Goal: Entertainment & Leisure: Browse casually

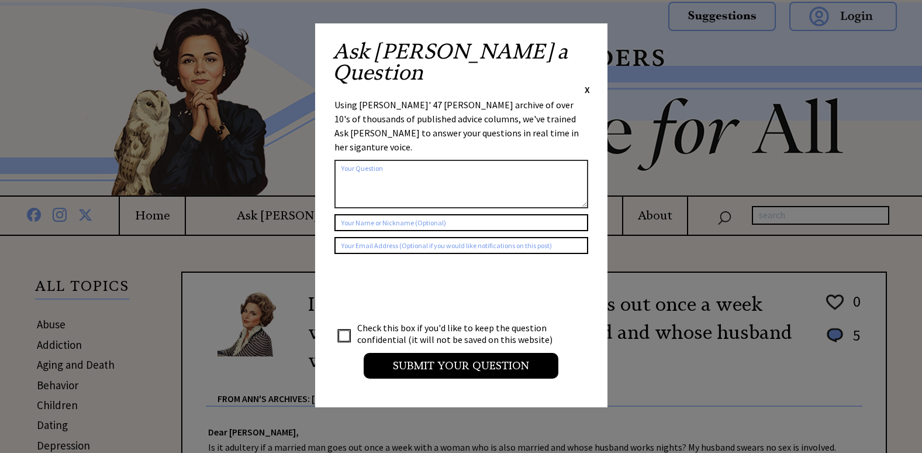
click at [586, 84] on span "X" at bounding box center [587, 90] width 5 height 12
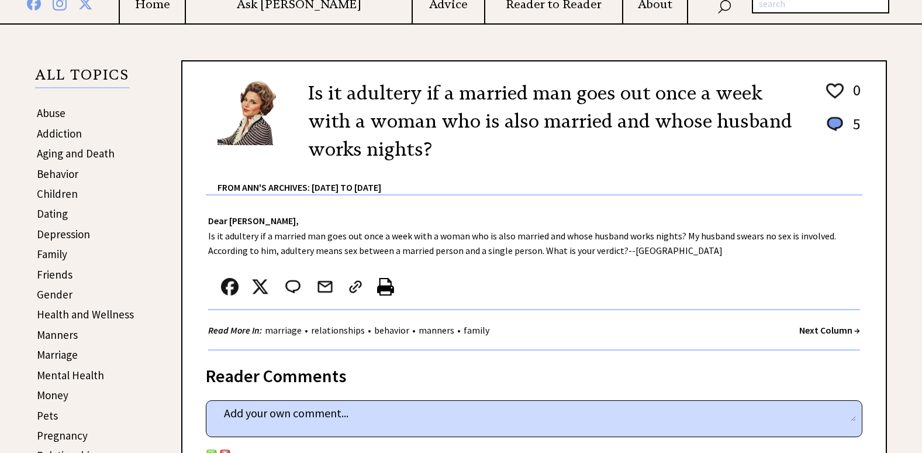
scroll to position [234, 0]
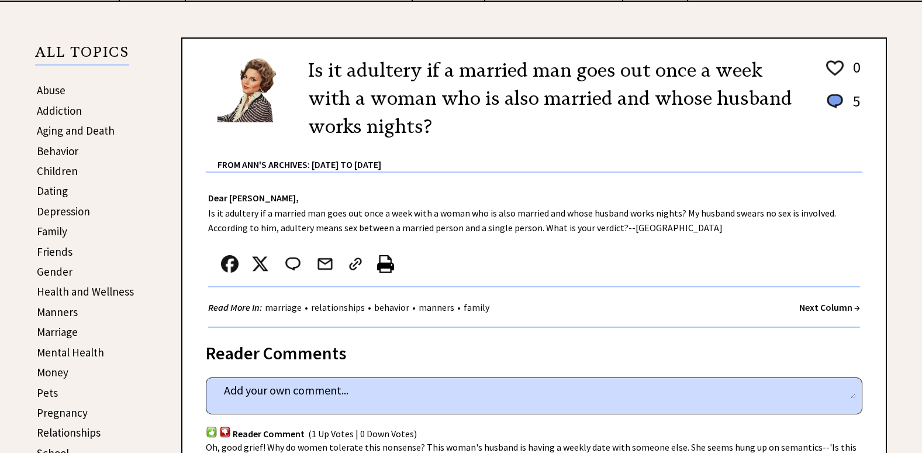
click at [824, 312] on strong "Next Column →" at bounding box center [829, 307] width 61 height 12
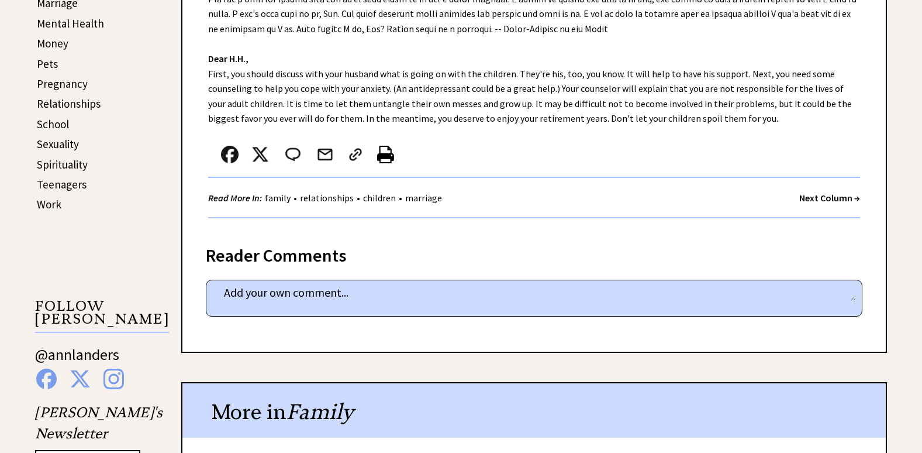
scroll to position [585, 0]
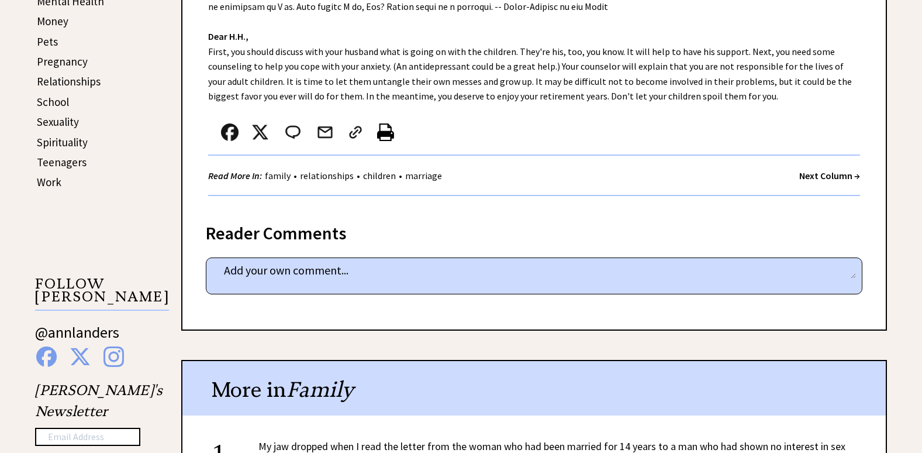
click at [802, 171] on strong "Next Column →" at bounding box center [829, 176] width 61 height 12
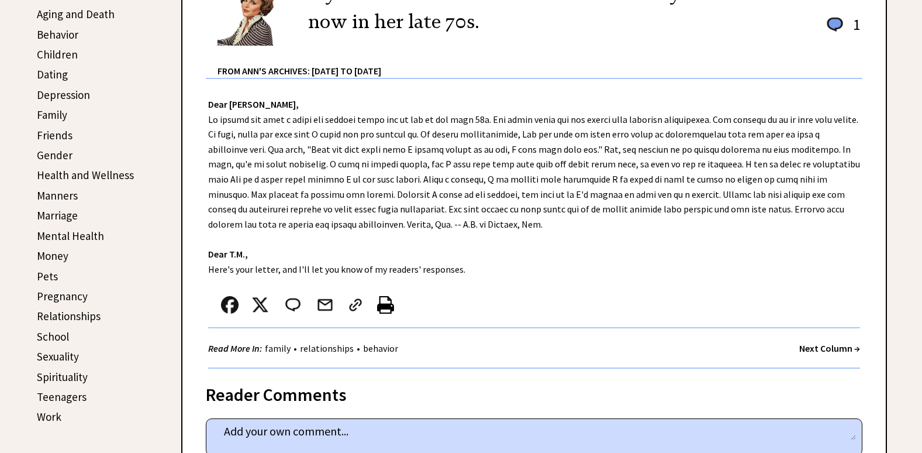
scroll to position [351, 0]
click at [807, 345] on strong "Next Column →" at bounding box center [829, 347] width 61 height 12
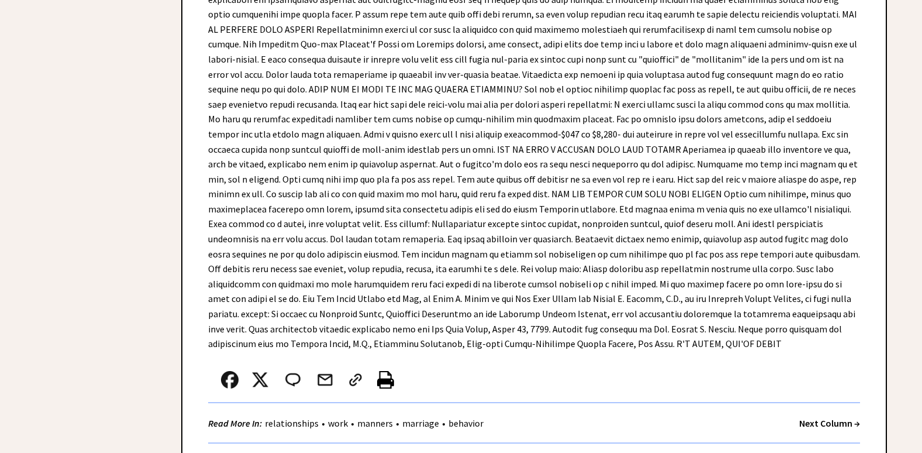
scroll to position [2573, 0]
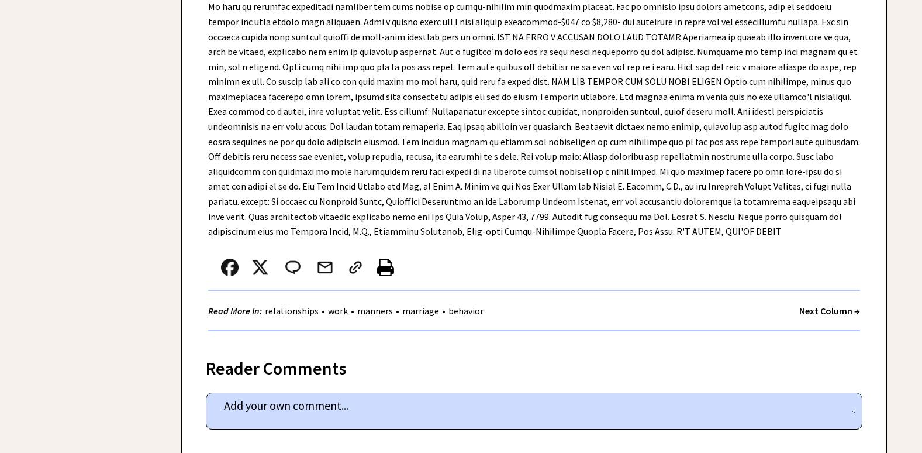
click at [839, 305] on strong "Next Column →" at bounding box center [829, 311] width 61 height 12
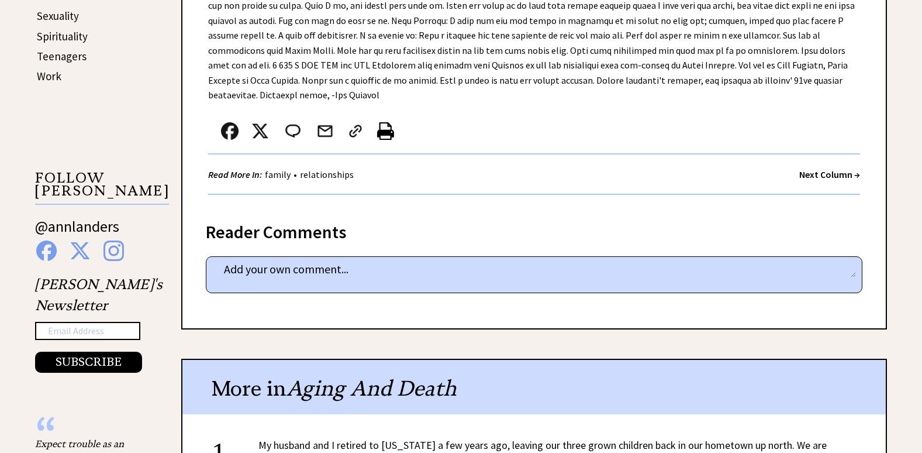
scroll to position [702, 0]
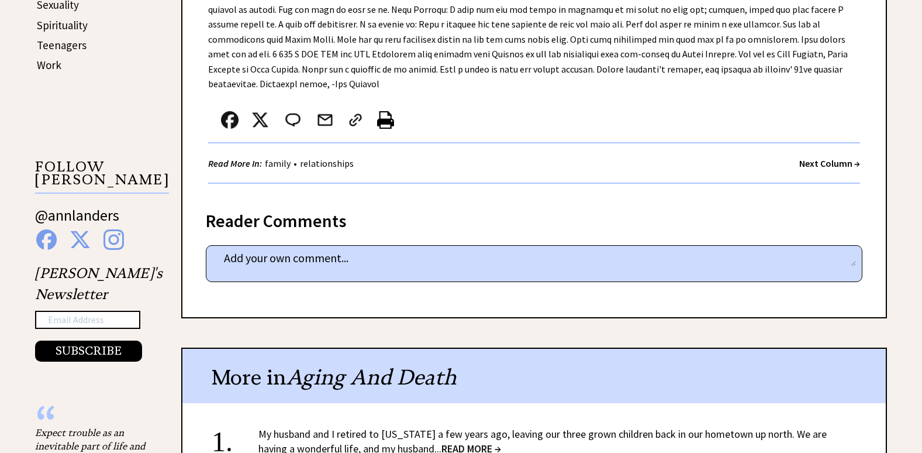
click at [836, 157] on strong "Next Column →" at bounding box center [829, 163] width 61 height 12
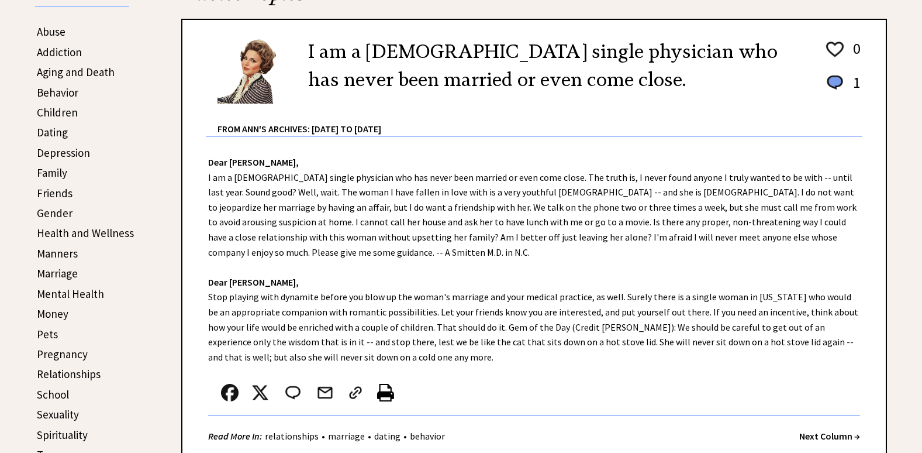
scroll to position [351, 0]
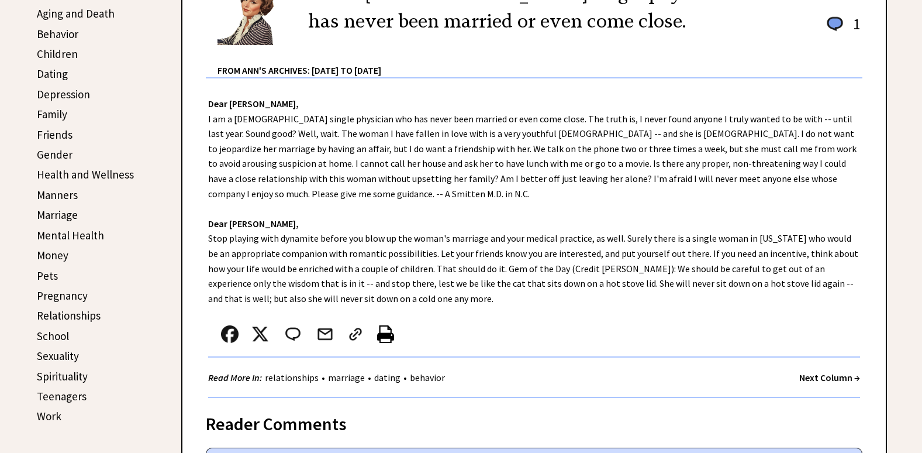
click at [808, 375] on strong "Next Column →" at bounding box center [829, 377] width 61 height 12
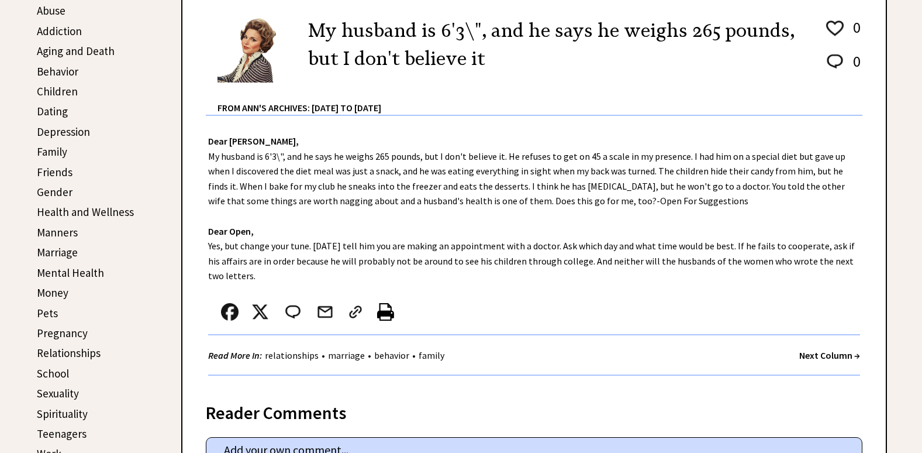
scroll to position [351, 0]
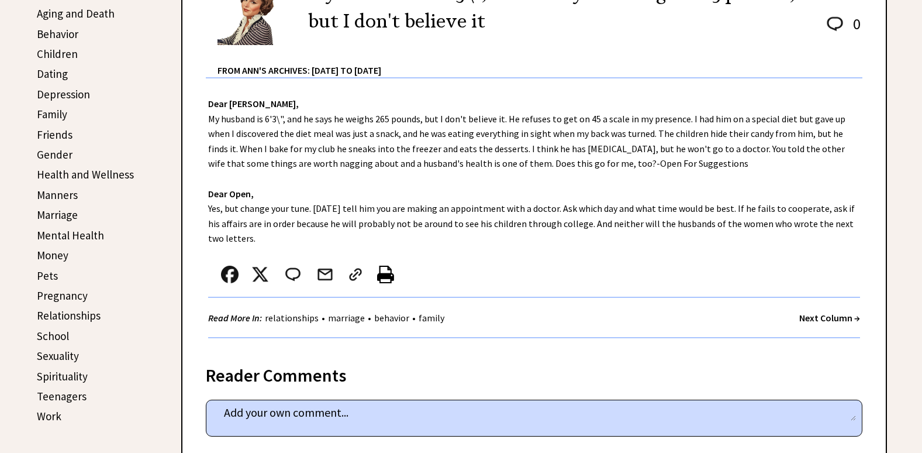
click at [805, 319] on strong "Next Column →" at bounding box center [829, 318] width 61 height 12
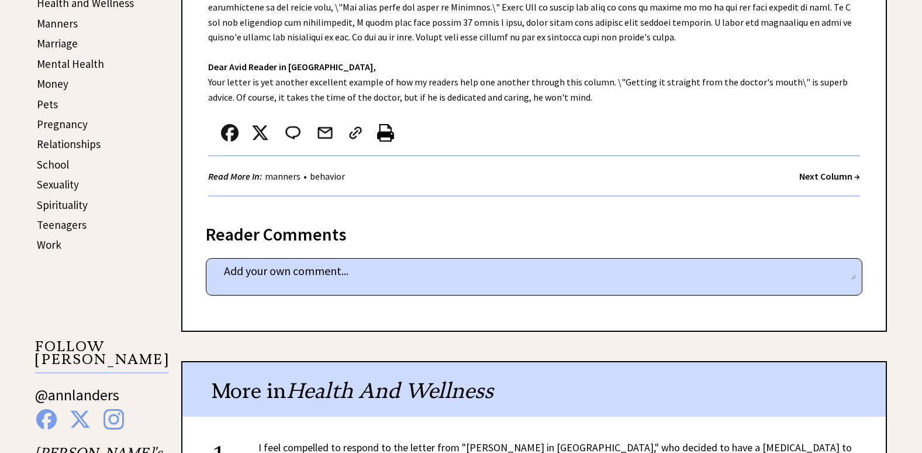
scroll to position [526, 0]
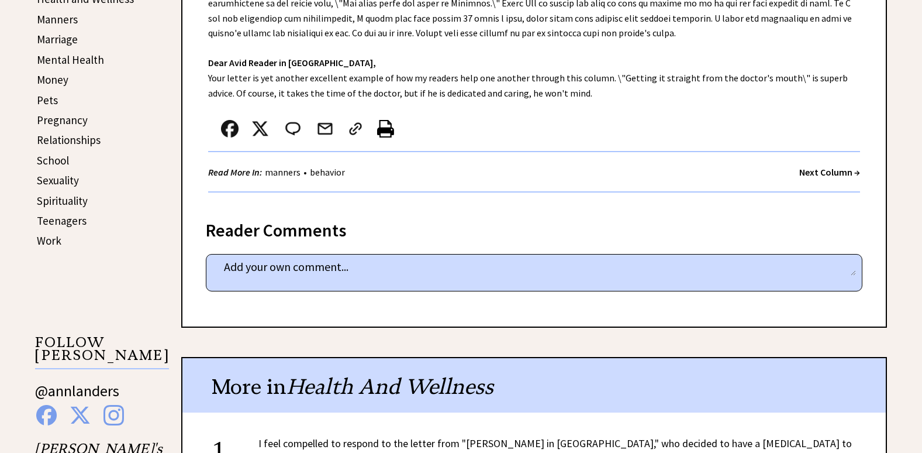
click at [827, 174] on strong "Next Column →" at bounding box center [829, 172] width 61 height 12
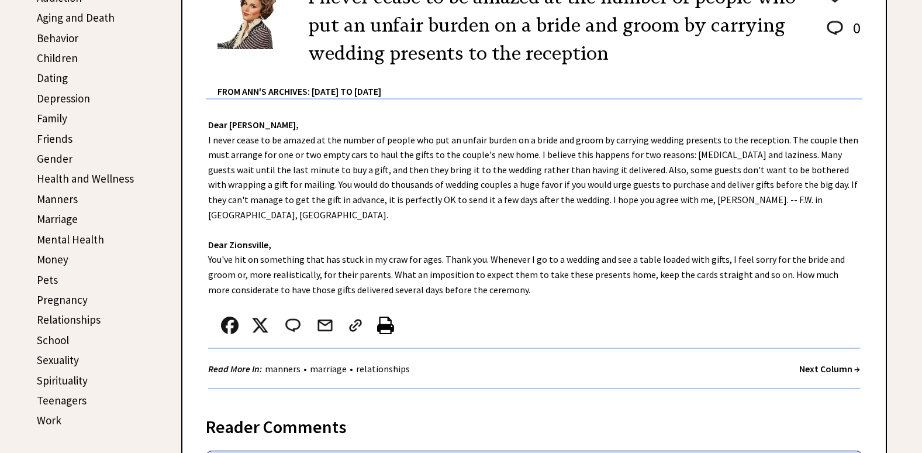
scroll to position [409, 0]
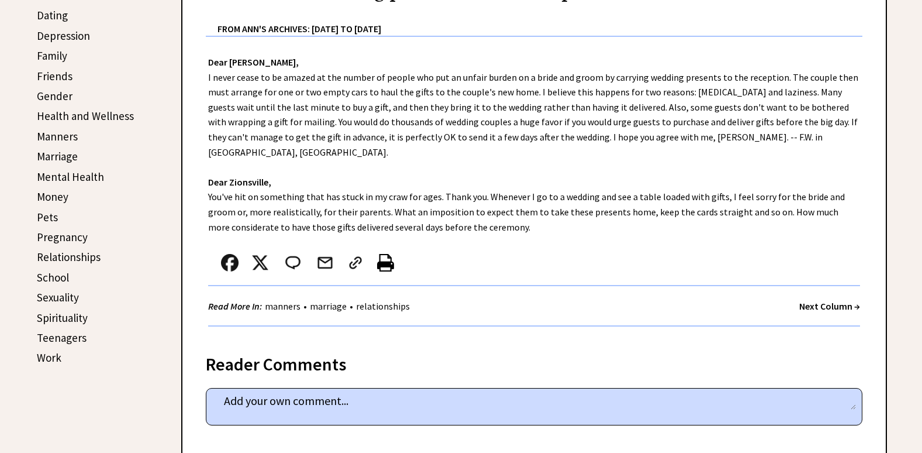
click at [800, 300] on strong "Next Column →" at bounding box center [829, 306] width 61 height 12
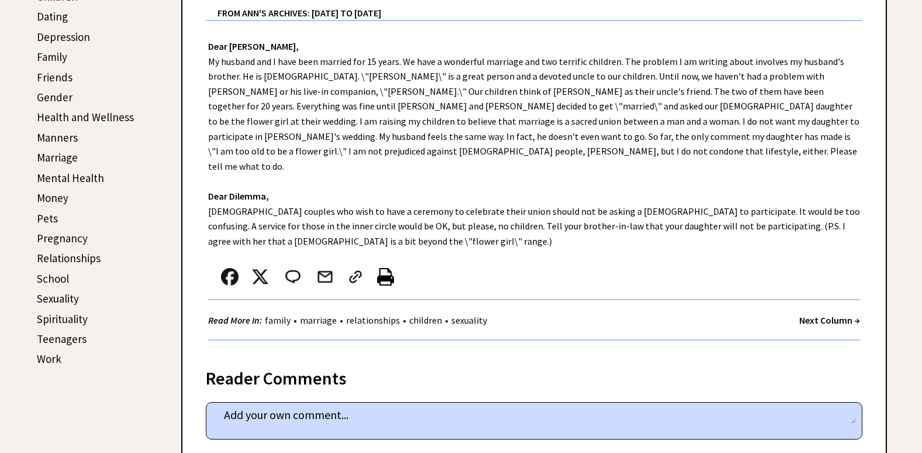
scroll to position [409, 0]
click at [826, 313] on strong "Next Column →" at bounding box center [829, 319] width 61 height 12
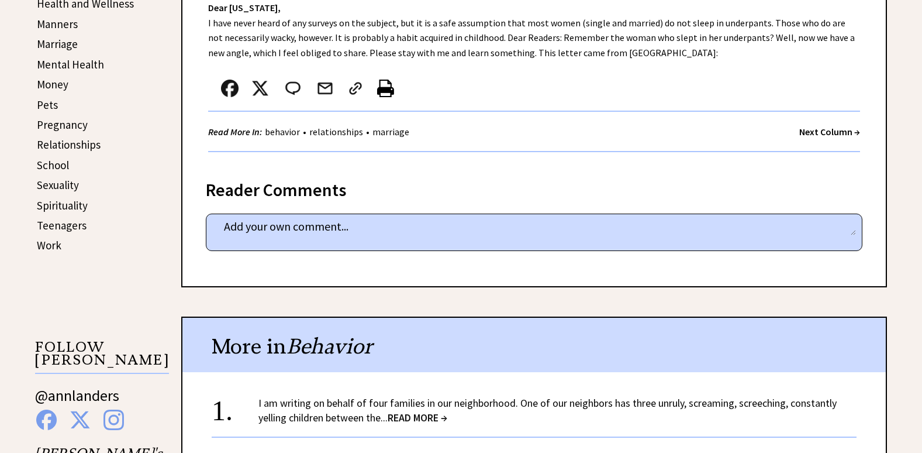
scroll to position [526, 0]
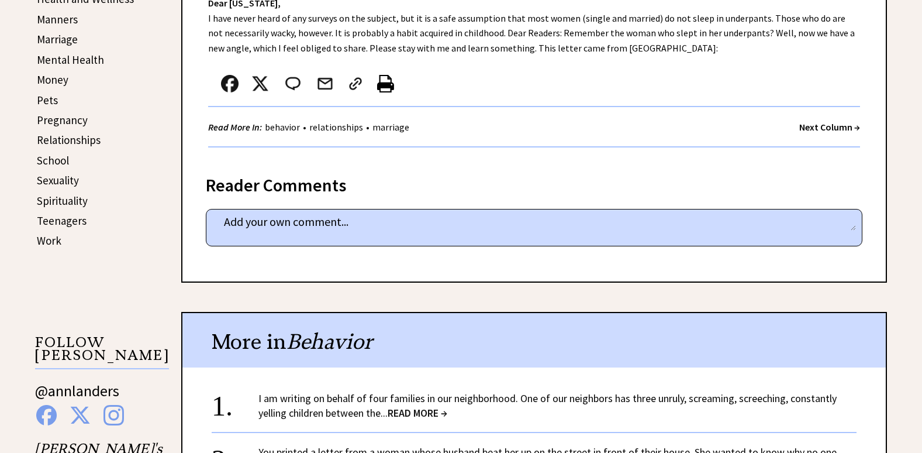
click at [826, 127] on strong "Next Column →" at bounding box center [829, 127] width 61 height 12
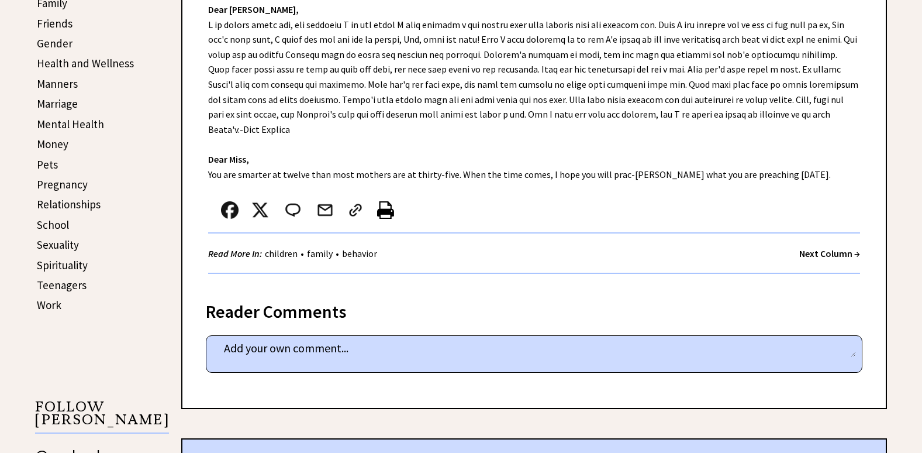
scroll to position [468, 0]
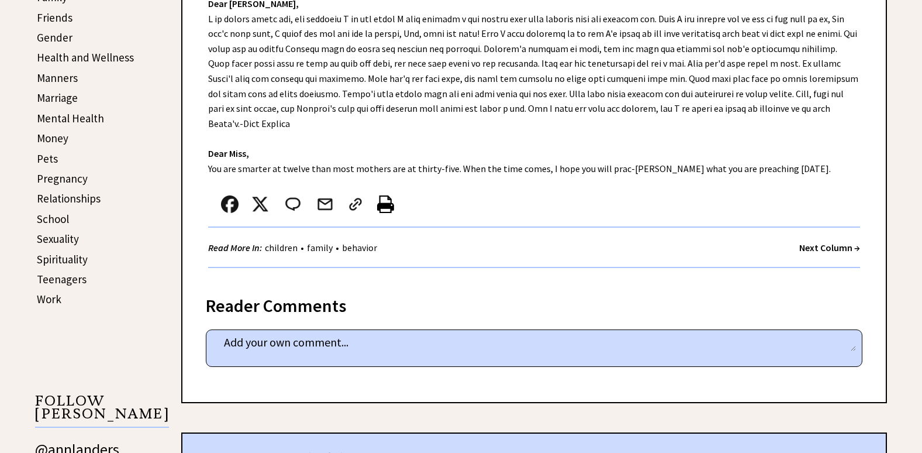
click at [828, 250] on strong "Next Column →" at bounding box center [829, 247] width 61 height 12
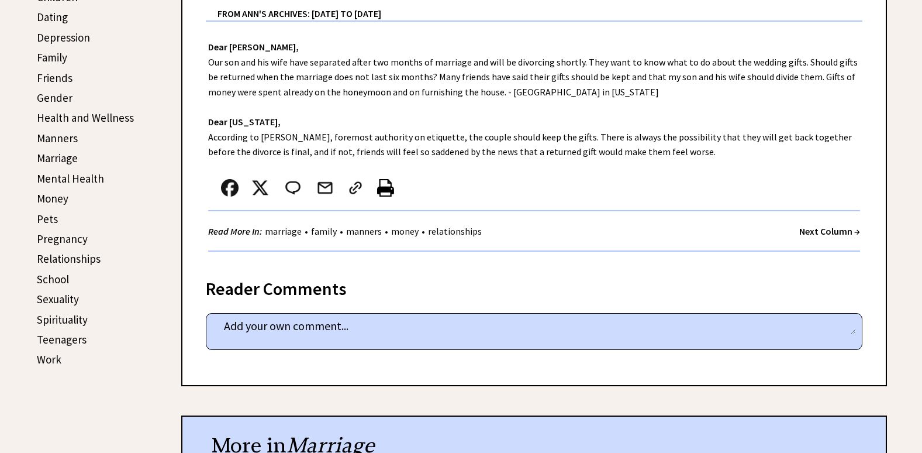
scroll to position [409, 0]
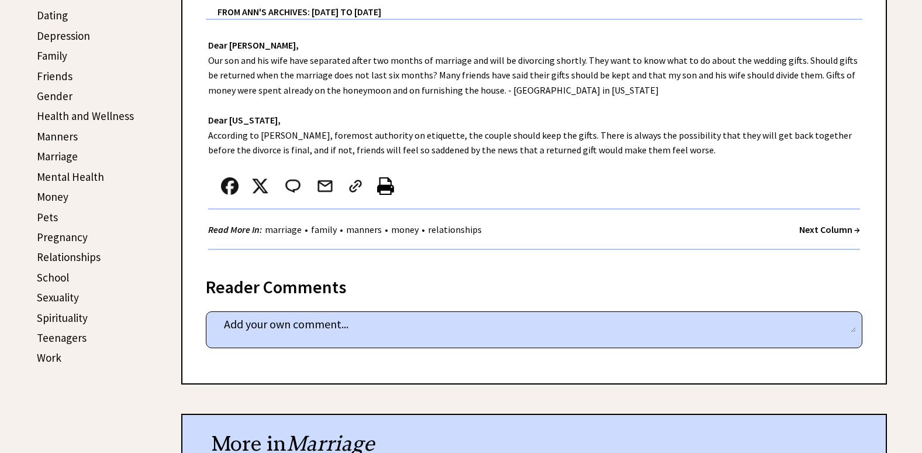
click at [817, 232] on strong "Next Column →" at bounding box center [829, 229] width 61 height 12
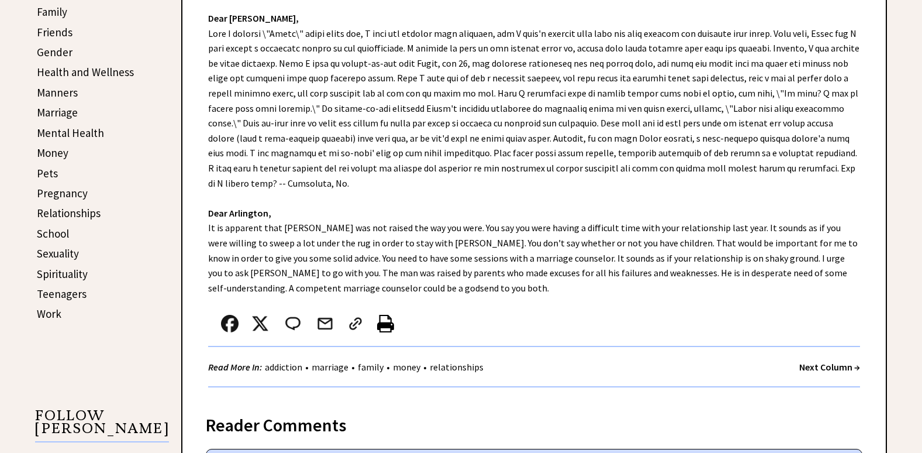
scroll to position [468, 0]
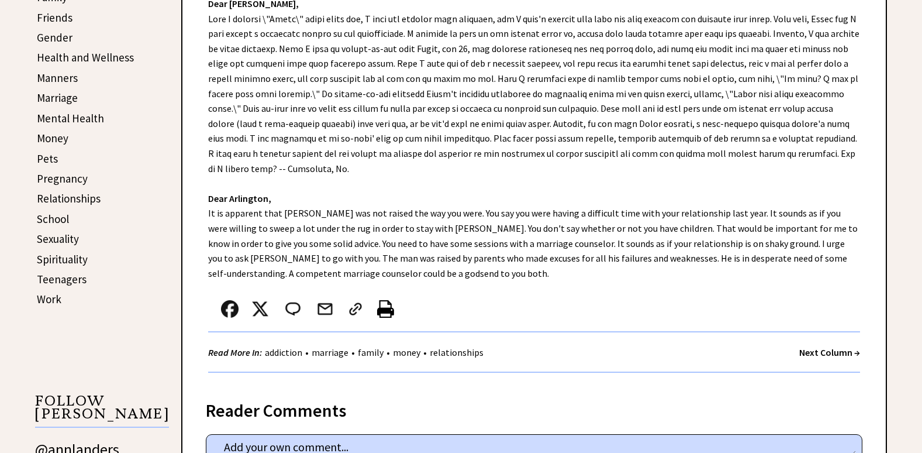
click at [837, 352] on strong "Next Column →" at bounding box center [829, 352] width 61 height 12
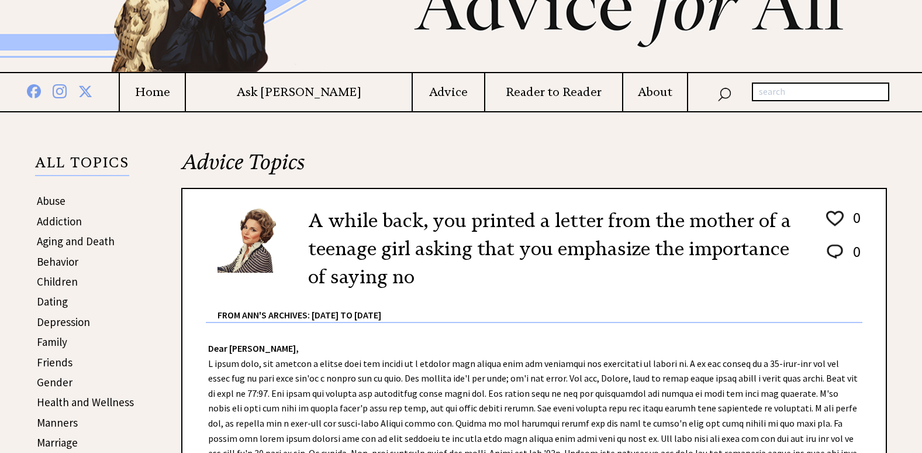
scroll to position [175, 0]
